Goal: Task Accomplishment & Management: Use online tool/utility

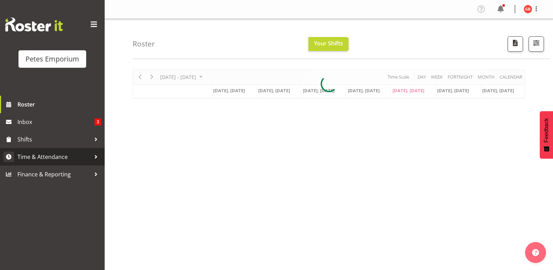
click at [58, 160] on span "Time & Attendance" at bounding box center [53, 157] width 73 height 10
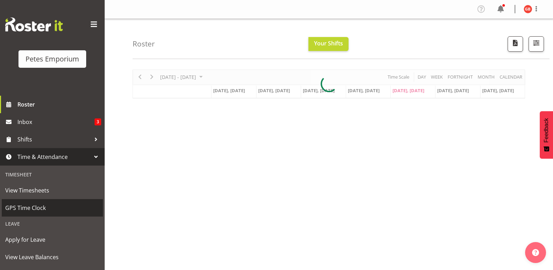
click at [35, 204] on span "GPS Time Clock" at bounding box center [52, 208] width 94 height 10
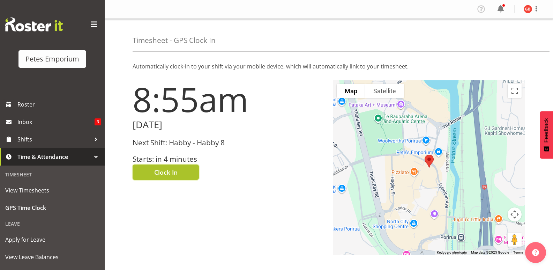
click at [182, 168] on button "Clock In" at bounding box center [166, 171] width 66 height 15
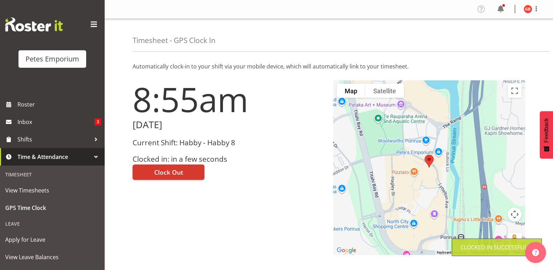
click at [526, 6] on img at bounding box center [528, 9] width 8 height 8
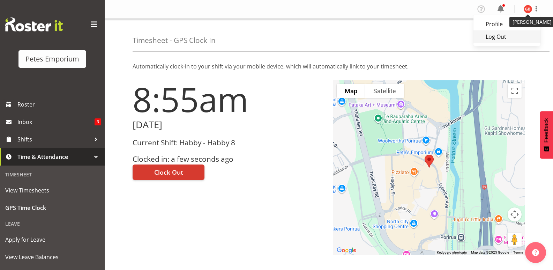
click at [498, 39] on link "Log Out" at bounding box center [507, 36] width 67 height 13
